Goal: Task Accomplishment & Management: Manage account settings

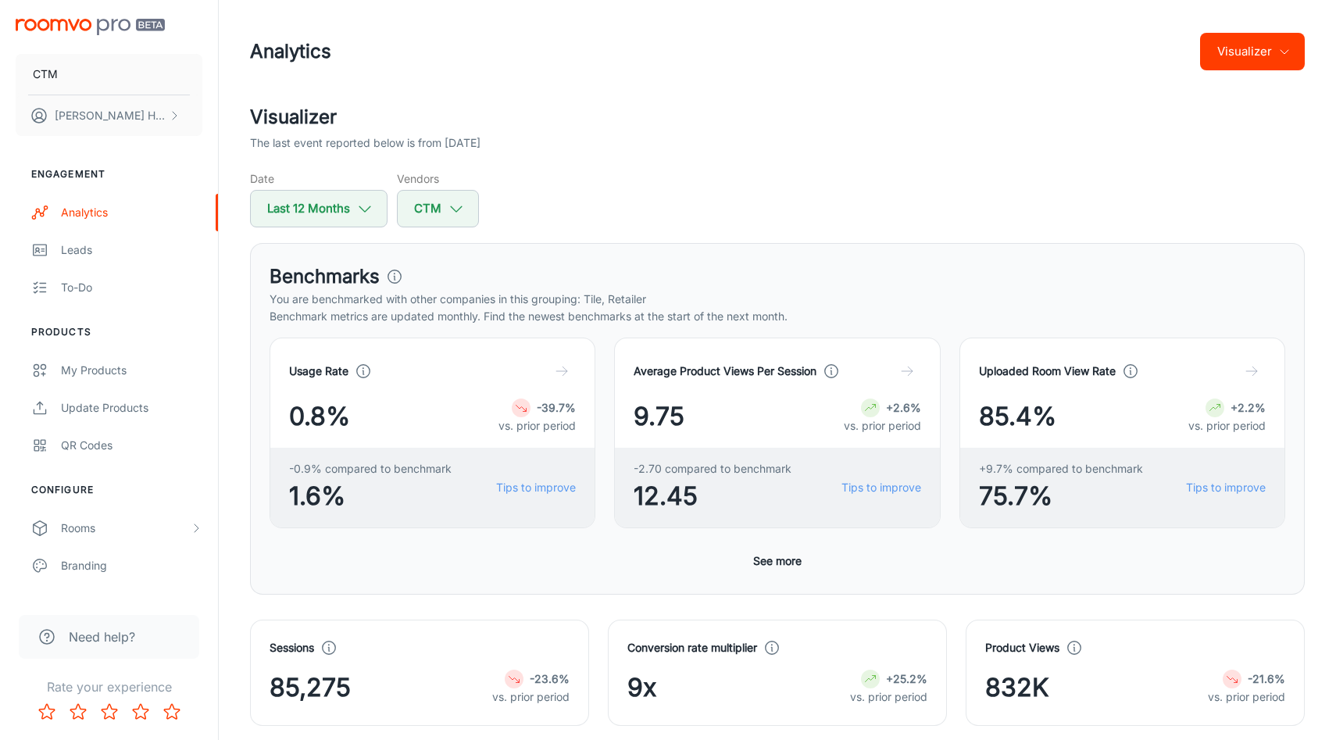
click at [666, 185] on div "Date Last 12 Months Vendors CTM" at bounding box center [777, 198] width 1055 height 57
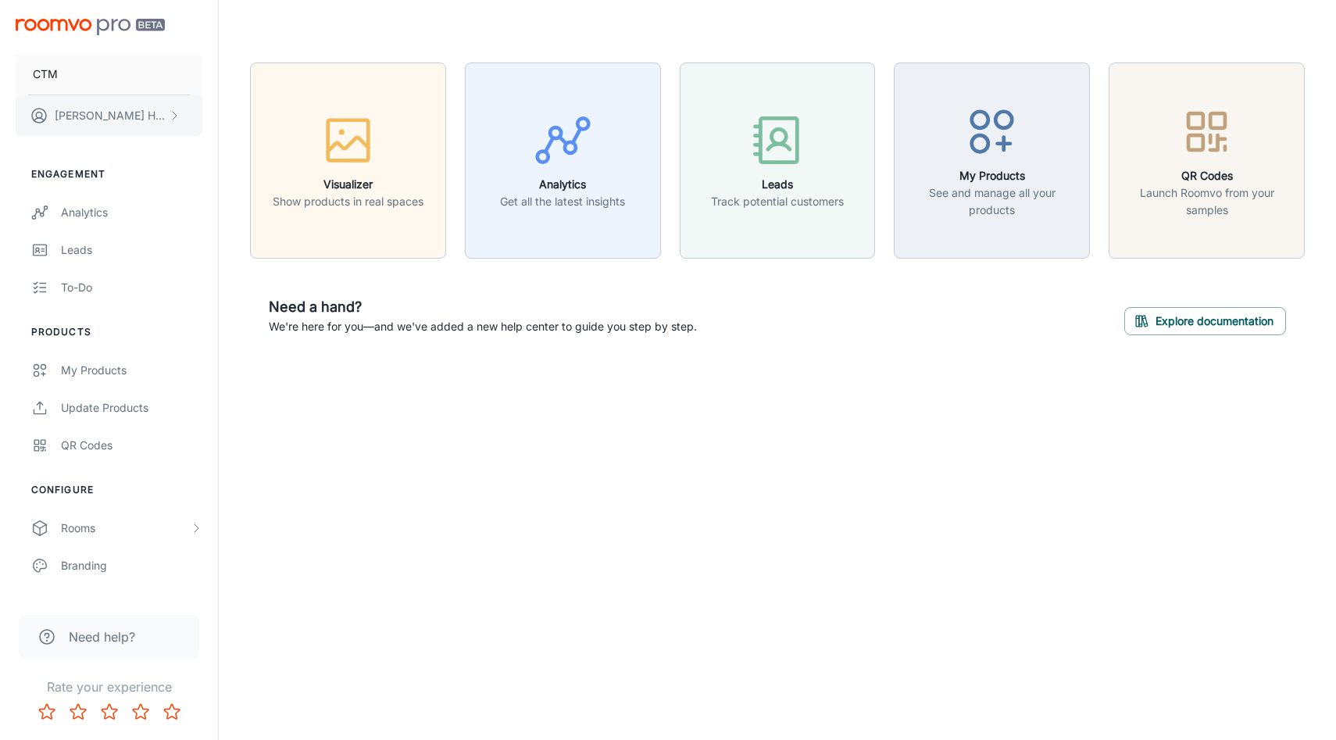
click at [119, 105] on button "[PERSON_NAME]" at bounding box center [109, 115] width 187 height 41
click at [214, 115] on li "User Profile" at bounding box center [244, 115] width 84 height 27
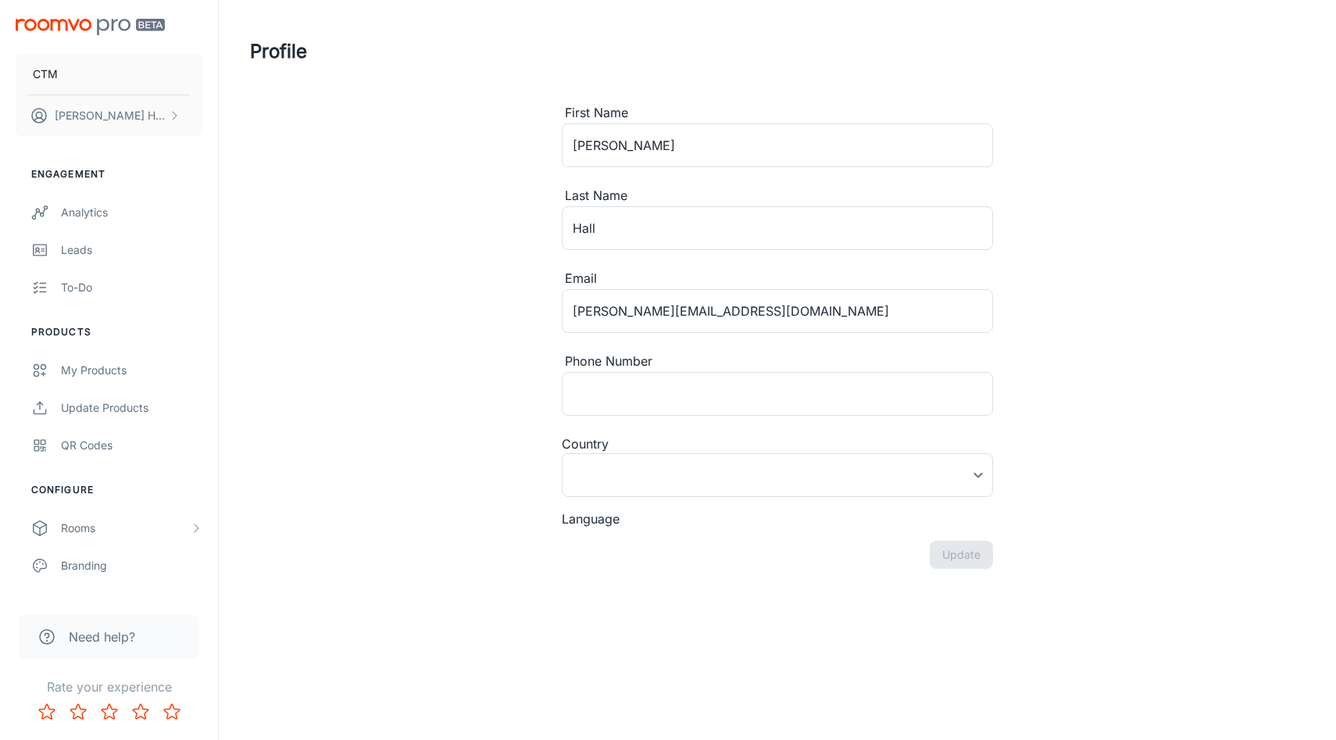
type input "South Africa"
